Goal: Transaction & Acquisition: Obtain resource

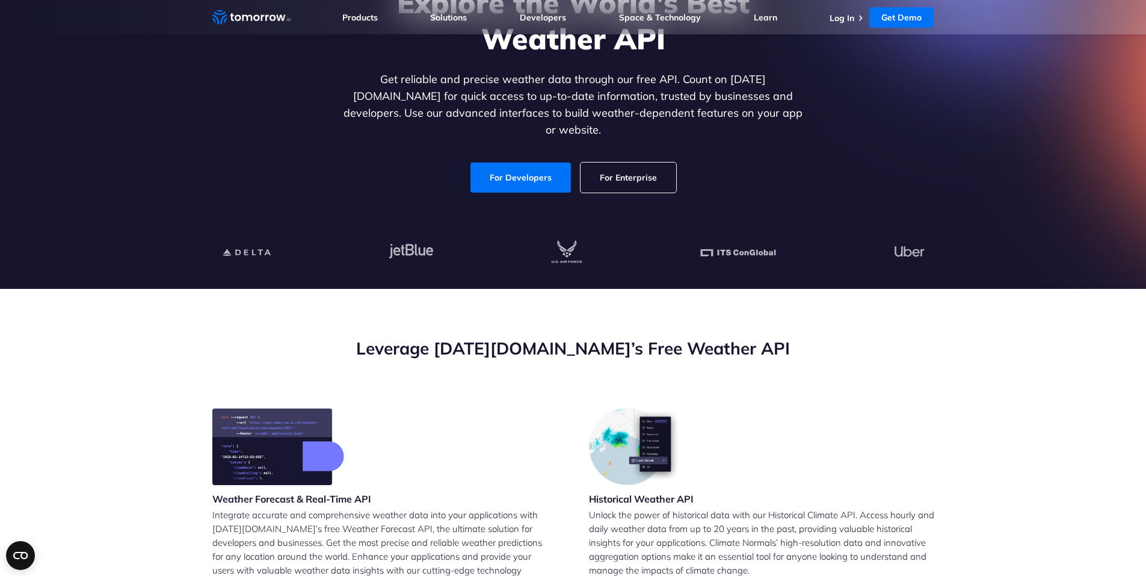
scroll to position [96, 0]
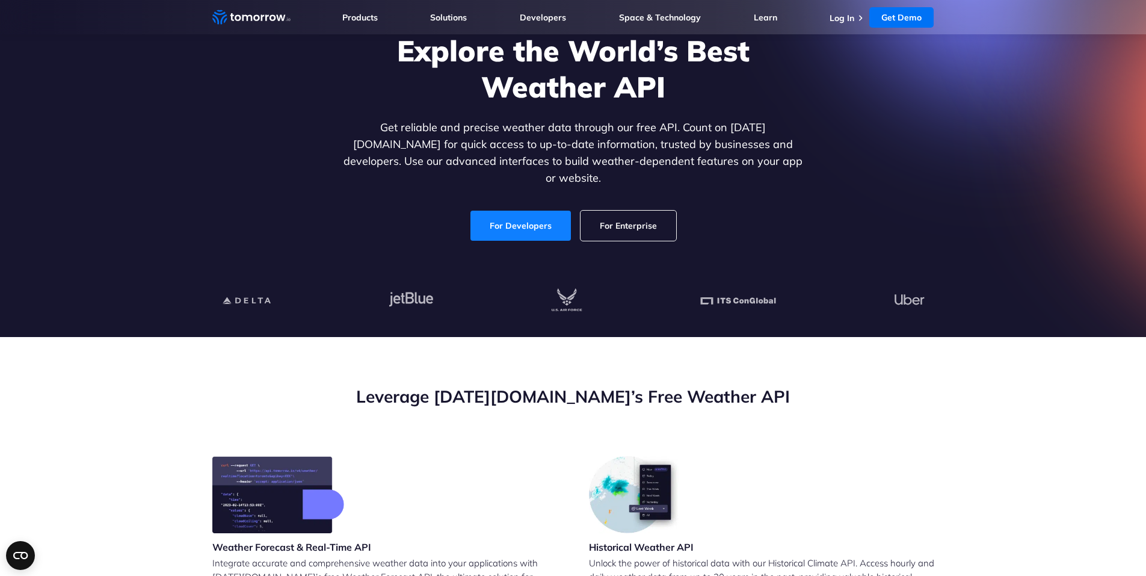
click at [502, 211] on link "For Developers" at bounding box center [521, 226] width 100 height 30
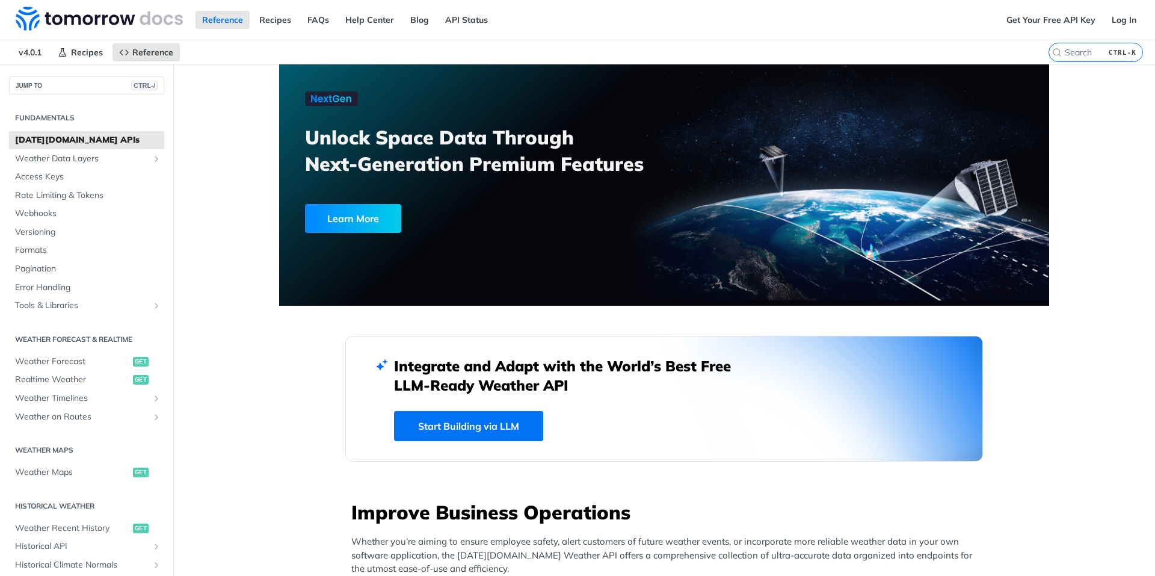
click at [48, 175] on span "Access Keys" at bounding box center [88, 177] width 146 height 12
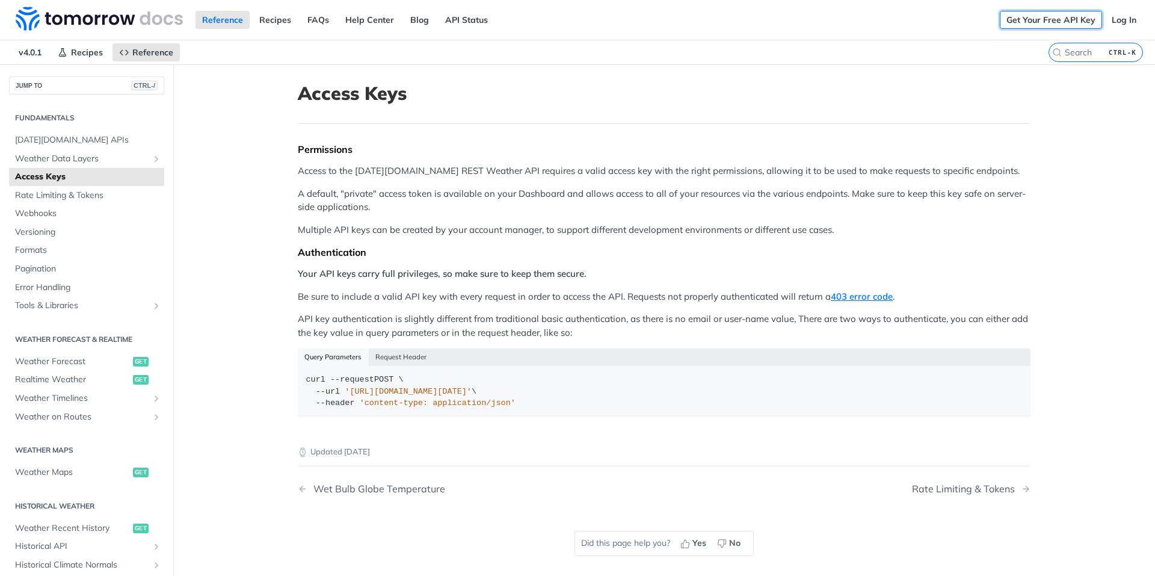
click at [1026, 23] on link "Get Your Free API Key" at bounding box center [1051, 20] width 102 height 18
